Goal: Find specific page/section: Find specific page/section

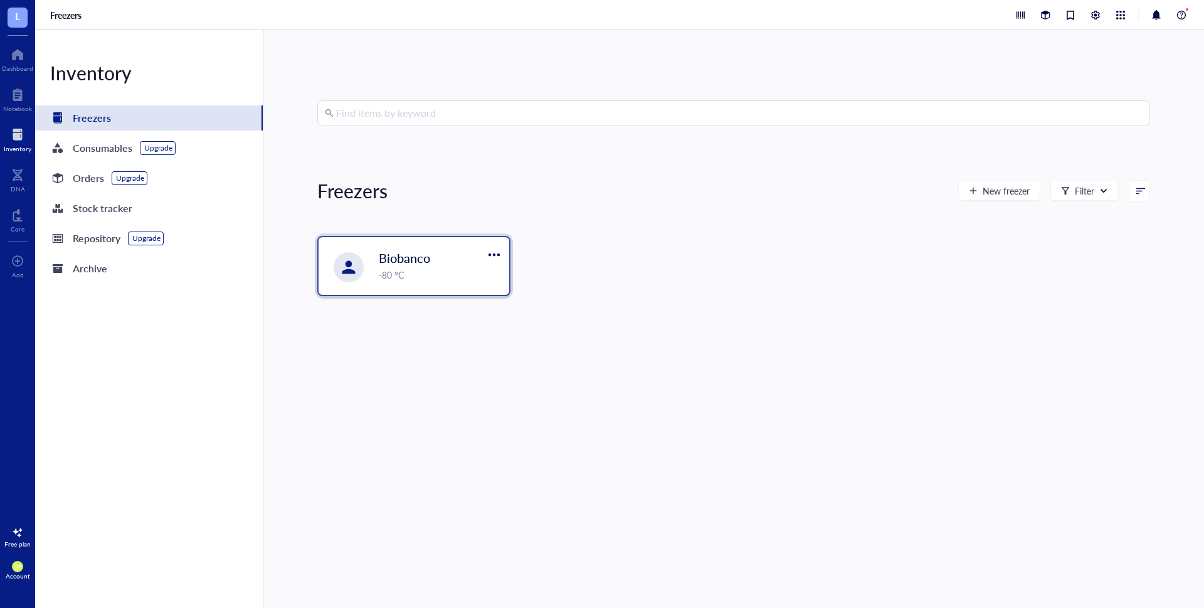
click at [430, 262] on span "Biobanco" at bounding box center [404, 258] width 51 height 18
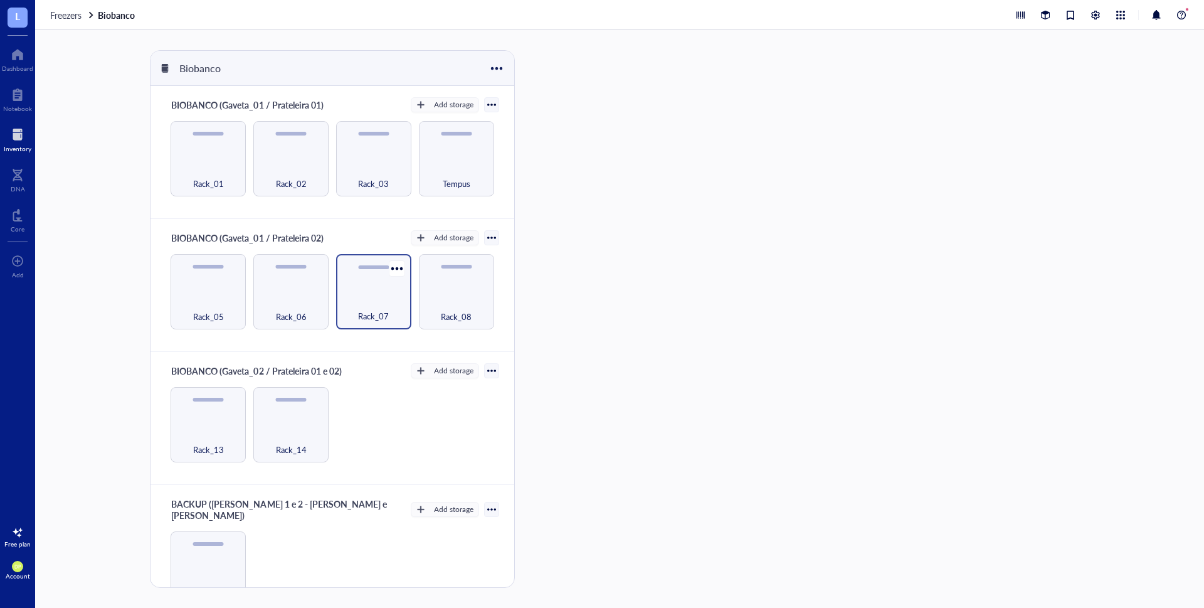
click at [365, 297] on div "Rack_07" at bounding box center [373, 309] width 63 height 28
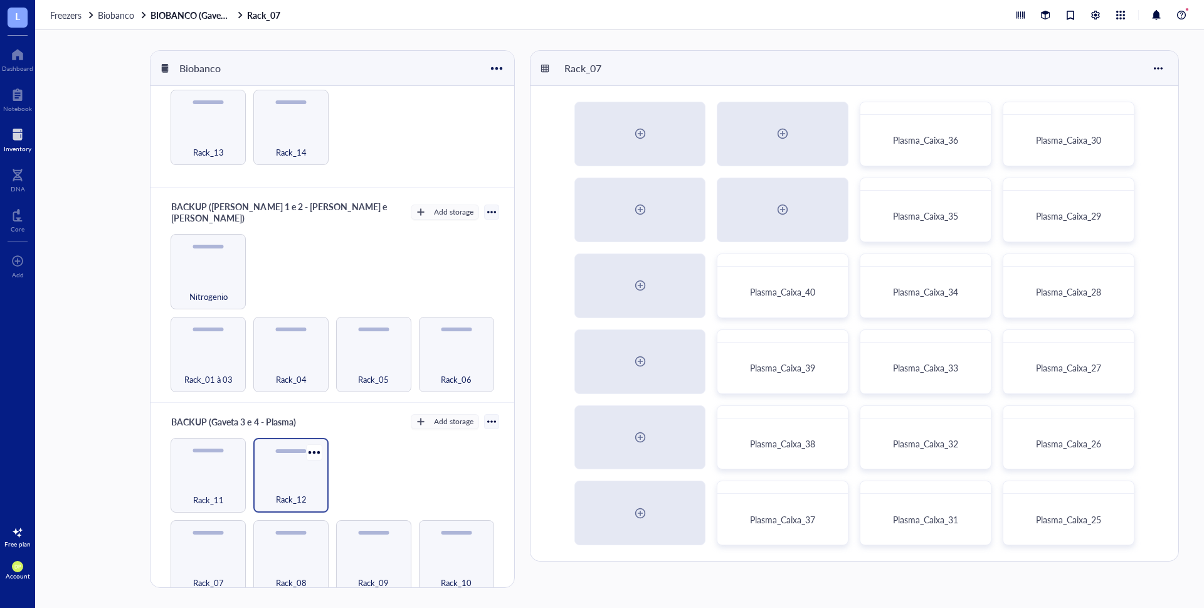
scroll to position [439, 0]
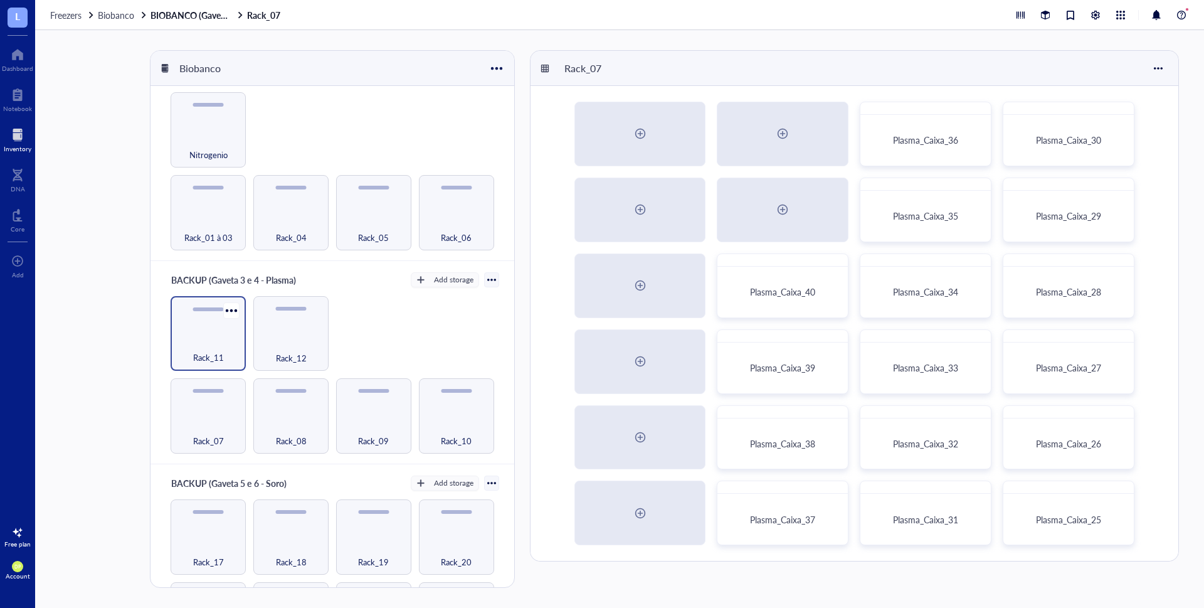
click at [198, 337] on div "Rack_11" at bounding box center [208, 351] width 63 height 28
